Goal: Task Accomplishment & Management: Manage account settings

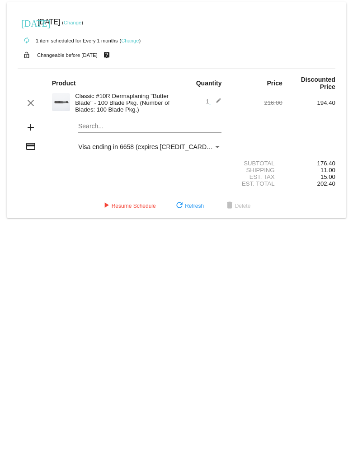
click at [131, 42] on link "Change" at bounding box center [130, 40] width 18 height 5
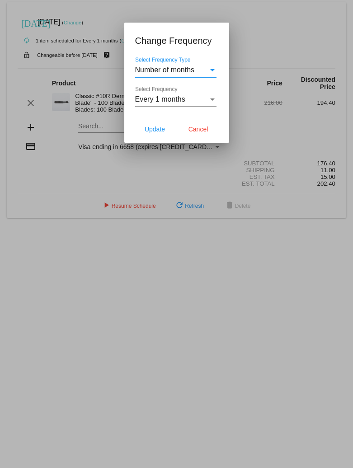
click at [166, 73] on span "Number of months" at bounding box center [165, 70] width 60 height 8
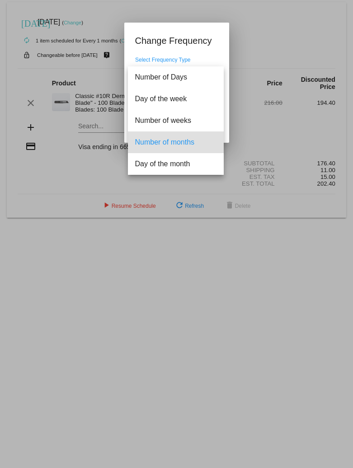
click at [197, 53] on div at bounding box center [176, 234] width 353 height 468
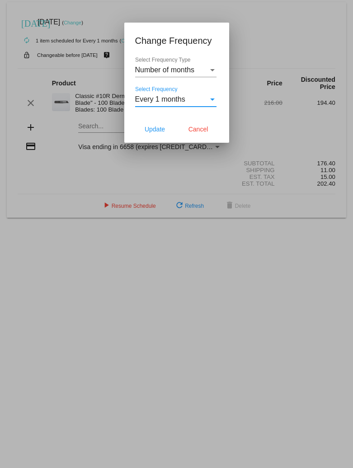
click at [180, 100] on span "Every 1 months" at bounding box center [160, 99] width 50 height 8
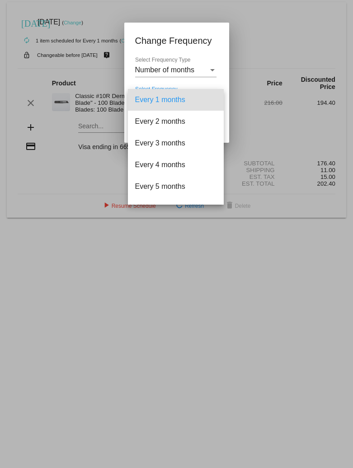
click at [165, 100] on span "Every 1 months" at bounding box center [175, 100] width 81 height 22
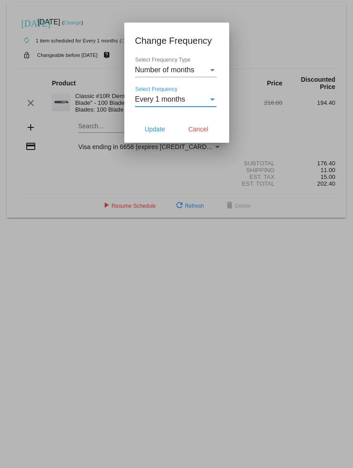
click at [178, 70] on span "Number of months" at bounding box center [165, 70] width 60 height 8
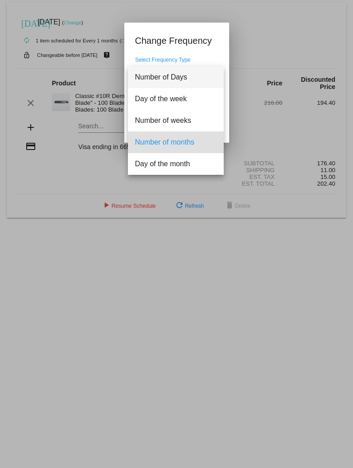
click at [178, 70] on span "Number of Days" at bounding box center [175, 77] width 81 height 22
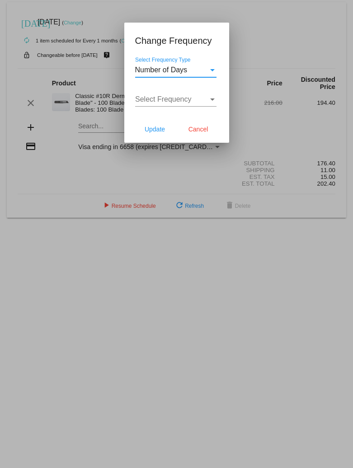
click at [192, 48] on app-change-frequency-dialog "Change Frequency Number of Days Select Frequency Type Select Frequency Select F…" at bounding box center [176, 87] width 83 height 109
click at [199, 128] on span "Cancel" at bounding box center [198, 129] width 20 height 7
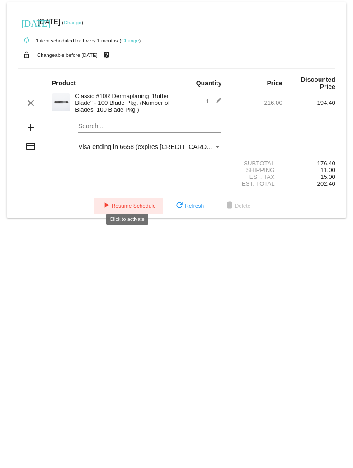
click at [130, 203] on span "play_arrow Resume Schedule" at bounding box center [128, 206] width 55 height 6
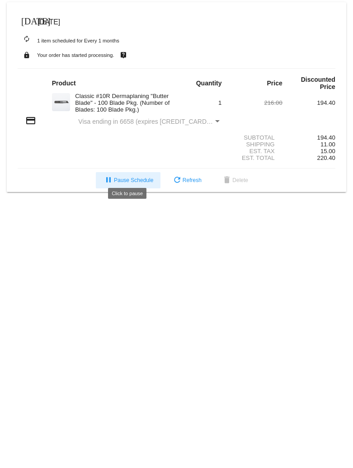
click at [127, 177] on span "pause Pause Schedule" at bounding box center [128, 180] width 50 height 6
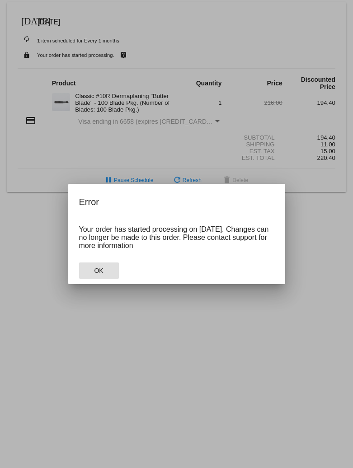
click at [100, 272] on span "OK" at bounding box center [98, 270] width 9 height 7
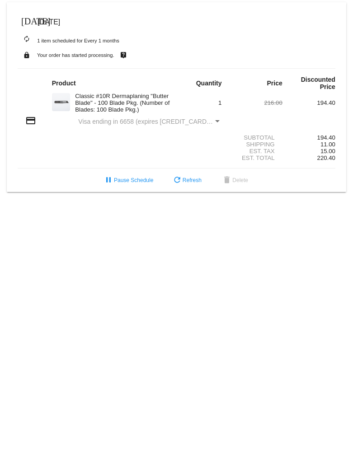
click at [274, 256] on body "[DATE] [DATE] autorenew 1 item scheduled for Every 1 months lock Your order has…" at bounding box center [176, 234] width 353 height 468
